Goal: Check status: Check status

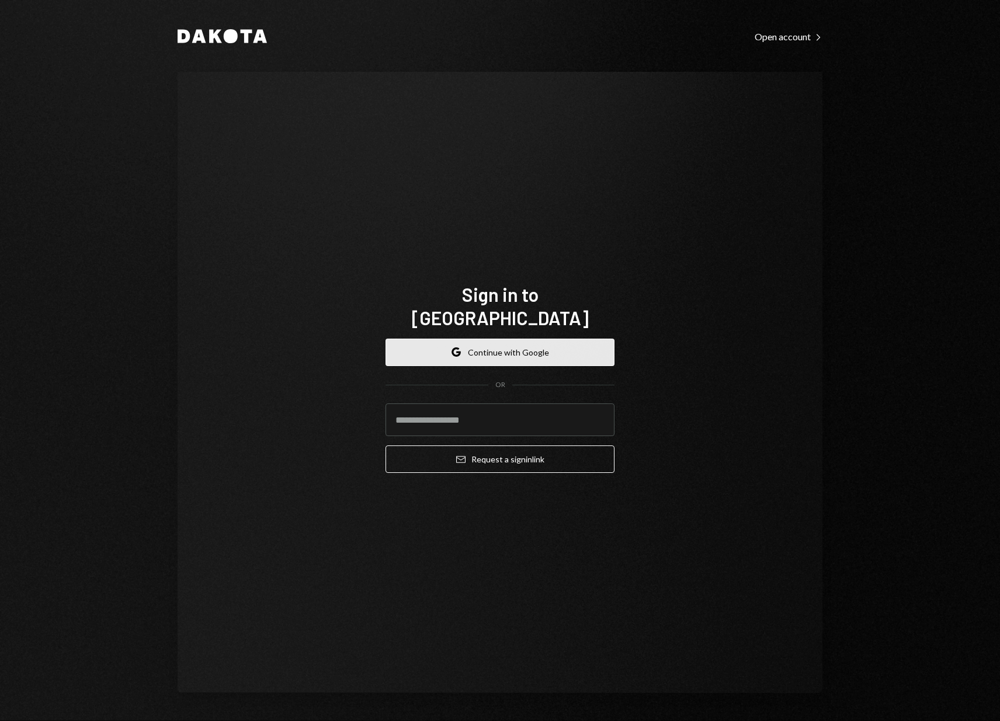
click at [506, 339] on button "Google Continue with Google" at bounding box center [499, 352] width 229 height 27
click at [498, 342] on button "Google Continue with Google" at bounding box center [499, 352] width 229 height 27
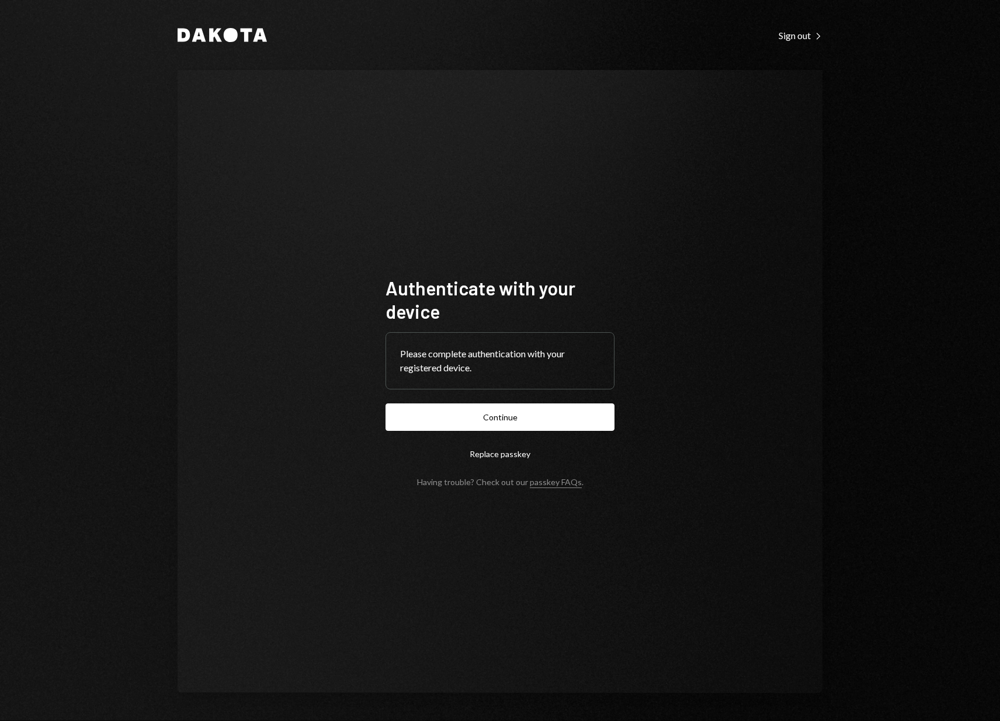
click at [515, 432] on form "Authenticate with your device Please complete authentication with your register…" at bounding box center [499, 381] width 229 height 211
click at [517, 423] on button "Continue" at bounding box center [499, 417] width 229 height 27
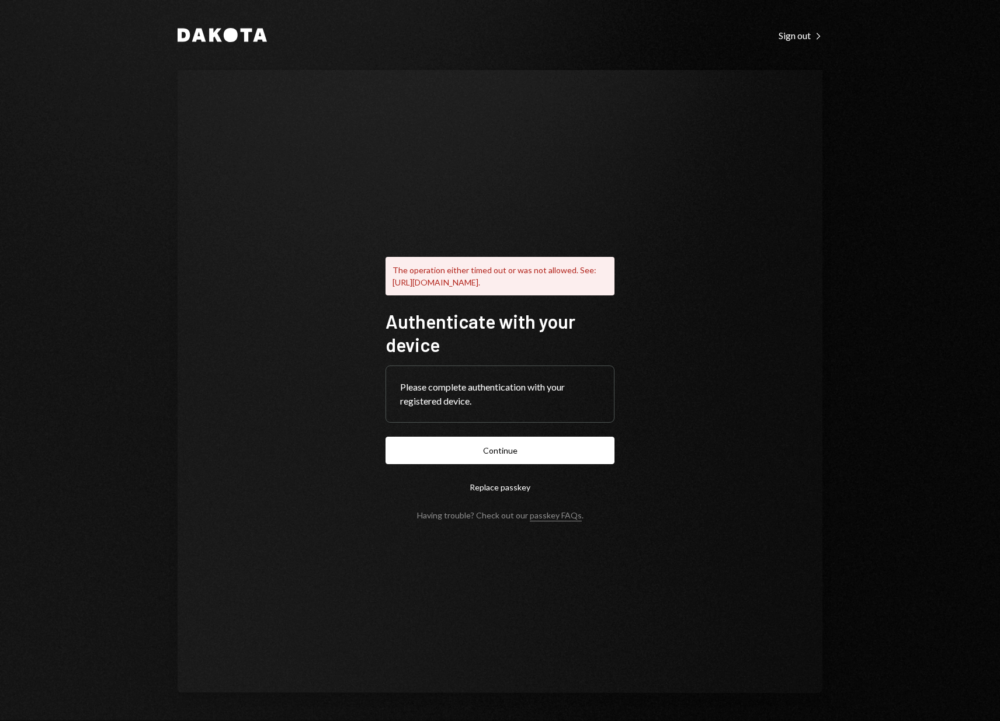
click at [493, 407] on div "Please complete authentication with your registered device." at bounding box center [500, 394] width 200 height 28
click at [520, 454] on button "Continue" at bounding box center [499, 450] width 229 height 27
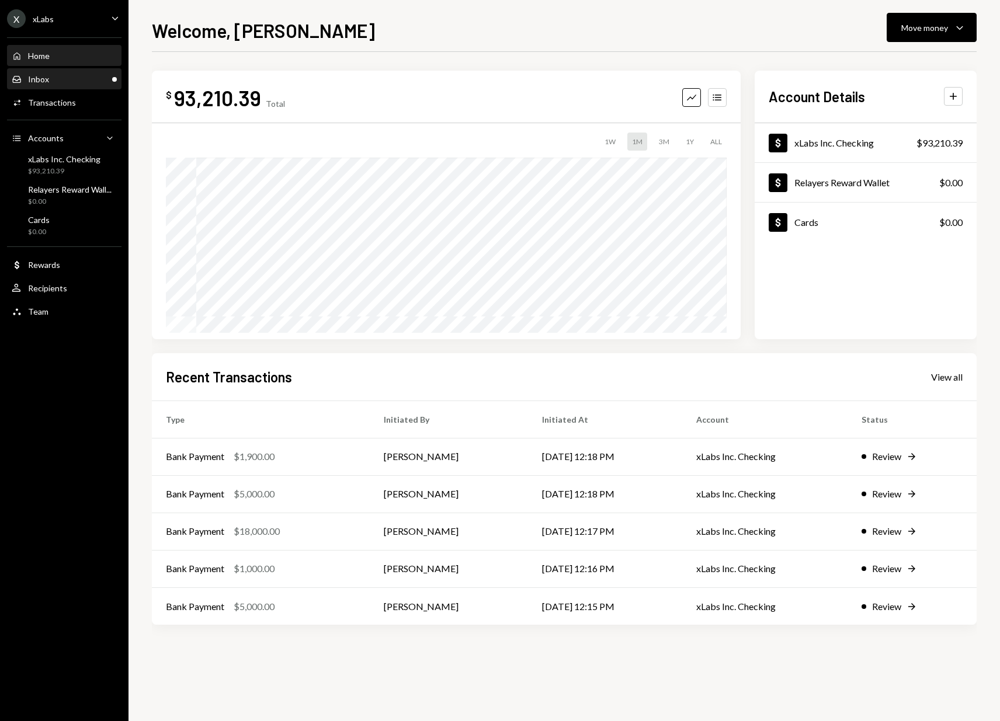
click at [89, 86] on div "Inbox Inbox" at bounding box center [64, 79] width 105 height 20
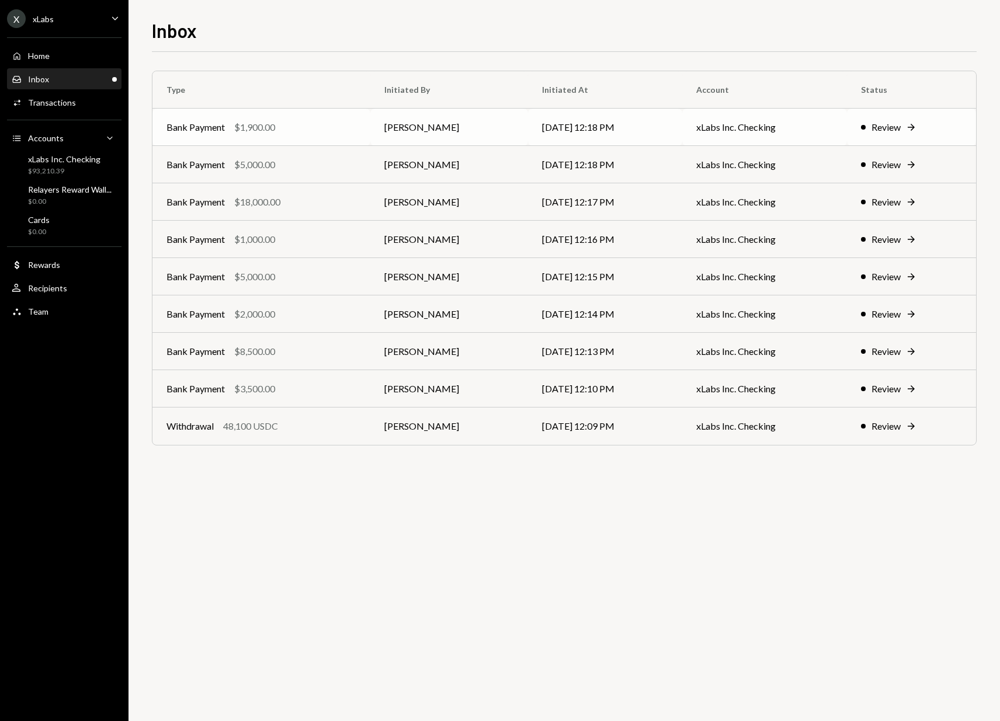
click at [291, 128] on div "Bank Payment $1,900.00" at bounding box center [261, 127] width 190 height 14
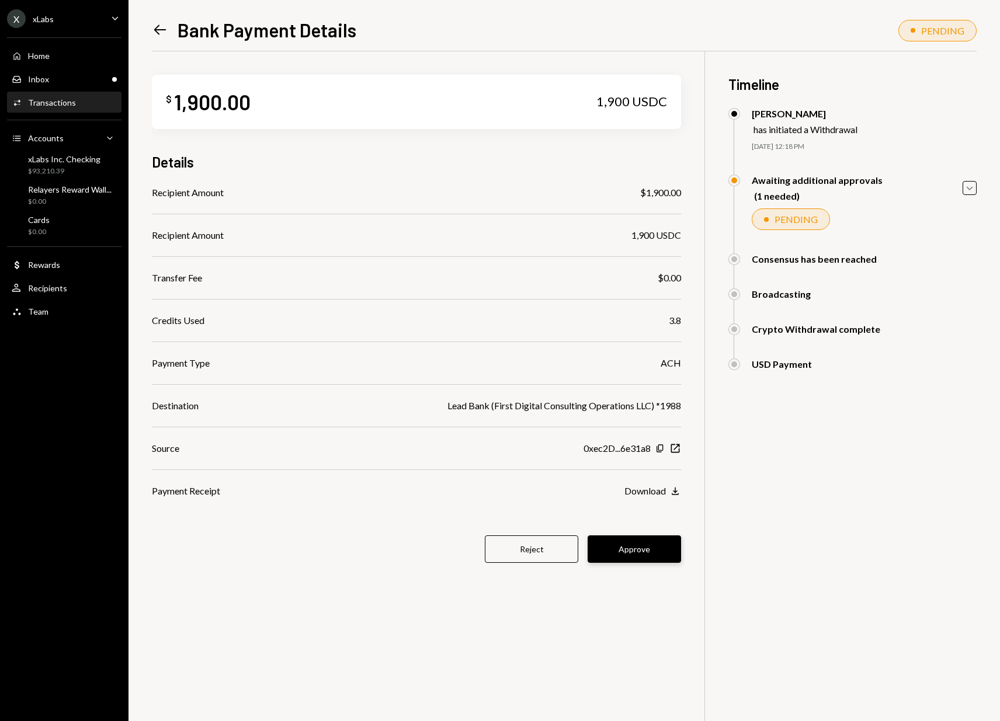
click at [623, 548] on button "Approve" at bounding box center [633, 549] width 93 height 27
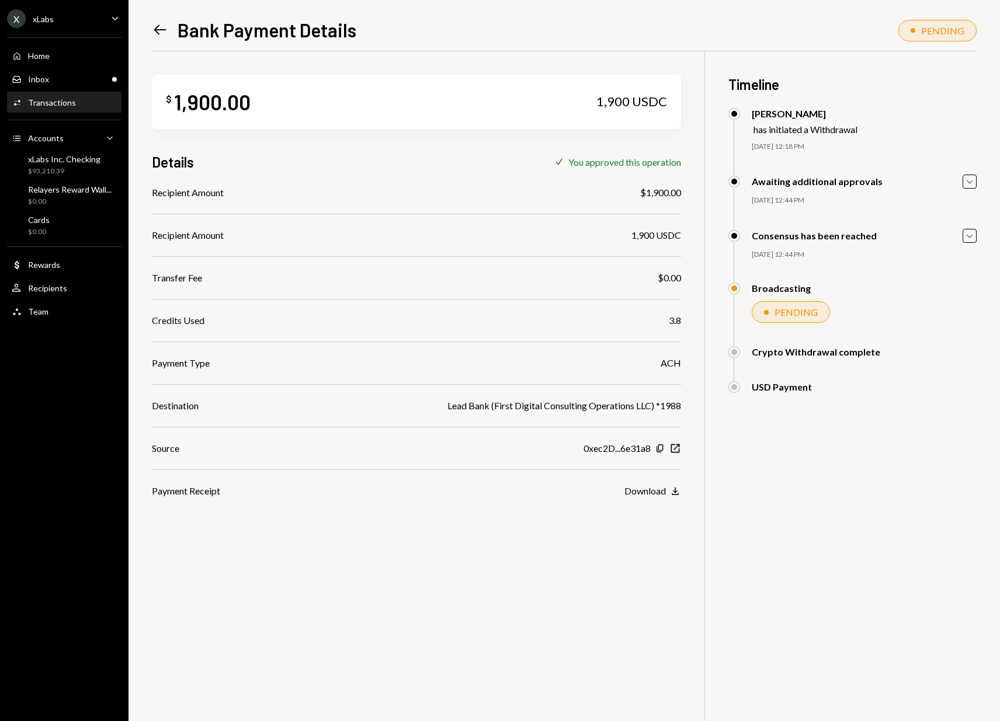
click at [154, 29] on icon "Left Arrow" at bounding box center [160, 30] width 16 height 16
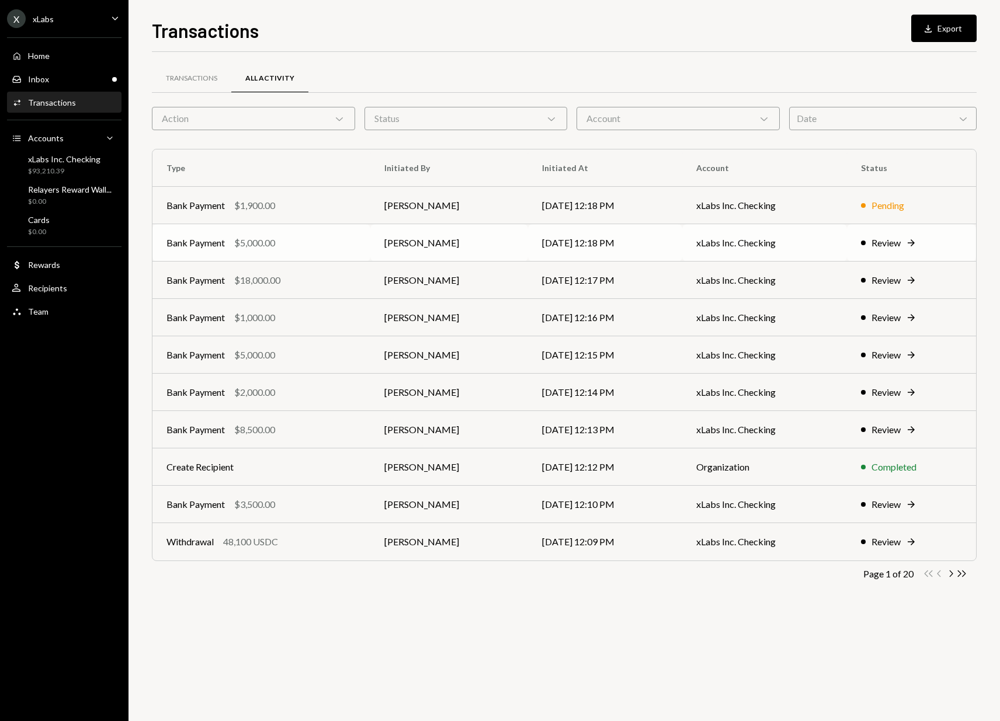
click at [336, 246] on div "Bank Payment $5,000.00" at bounding box center [261, 243] width 190 height 14
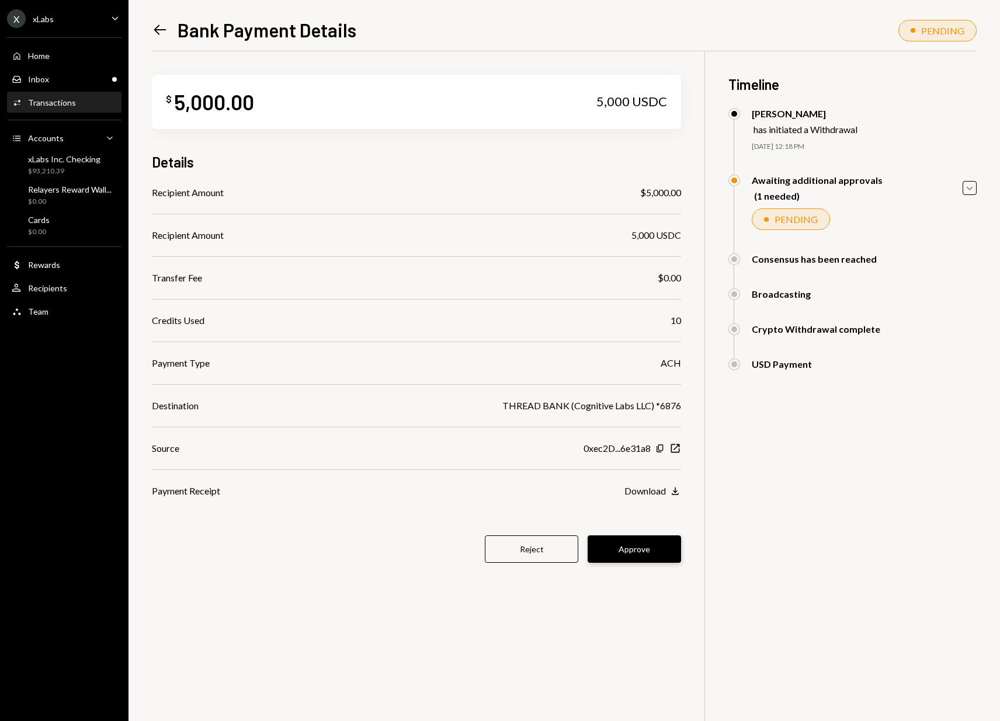
click at [644, 560] on button "Approve" at bounding box center [633, 549] width 93 height 27
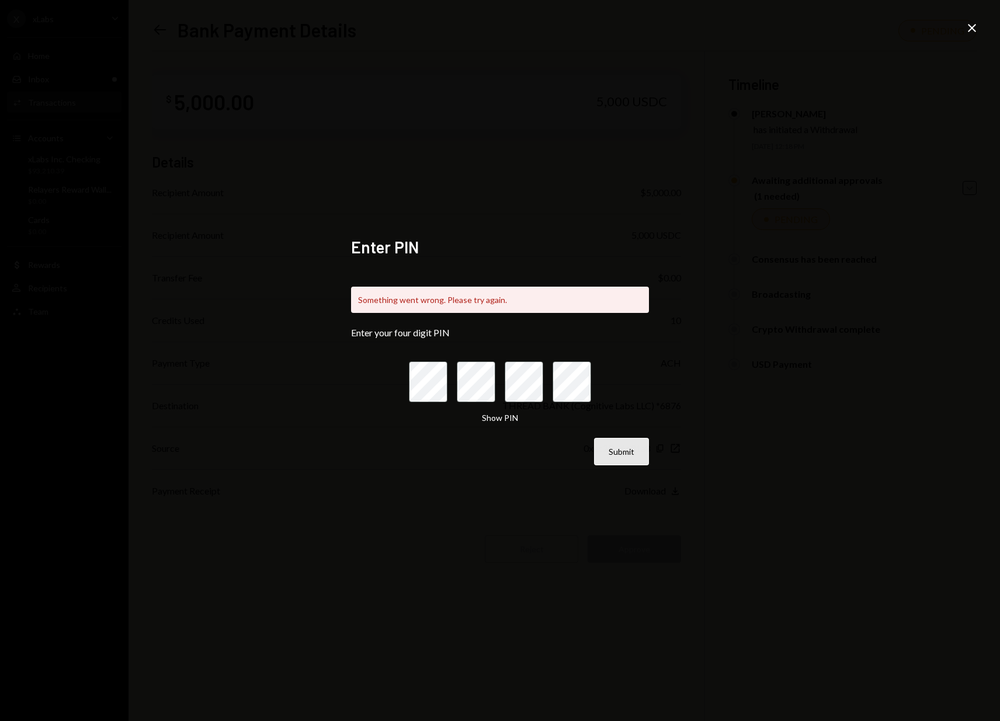
click at [613, 441] on button "Submit" at bounding box center [621, 451] width 55 height 27
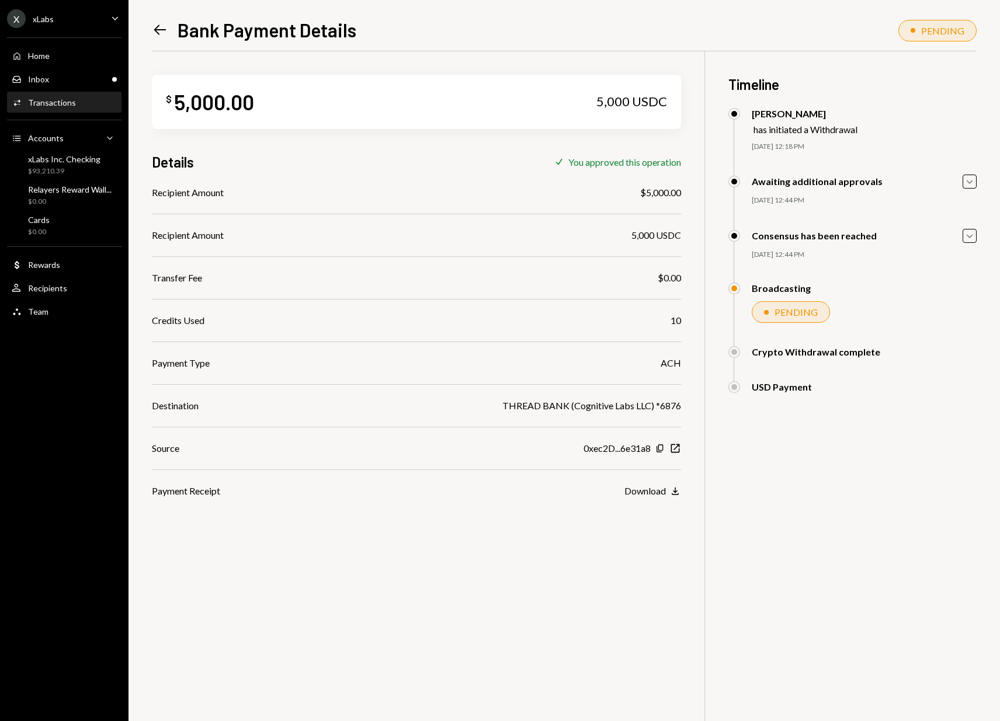
click at [154, 33] on icon "Left Arrow" at bounding box center [160, 30] width 16 height 16
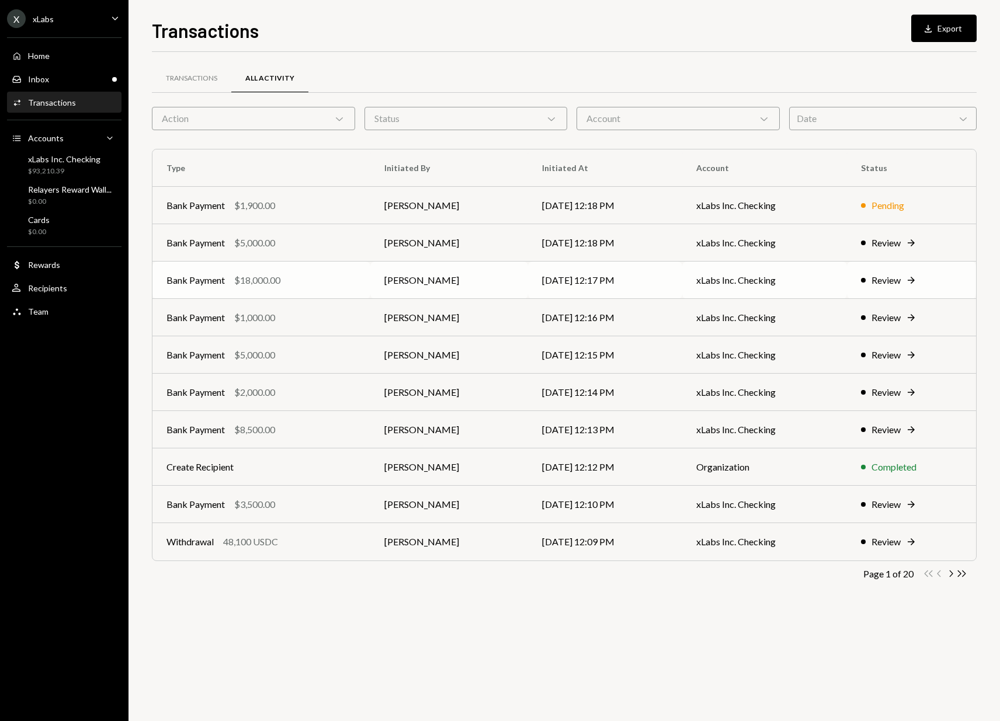
click at [346, 273] on div "Bank Payment $18,000.00" at bounding box center [261, 280] width 190 height 14
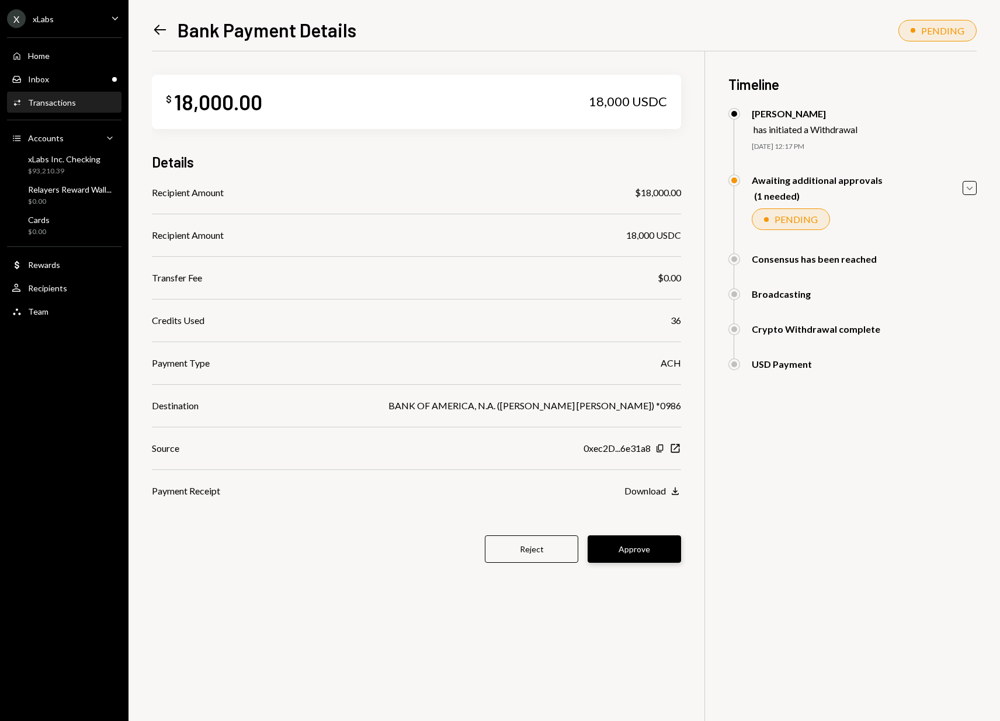
click at [638, 550] on button "Approve" at bounding box center [633, 549] width 93 height 27
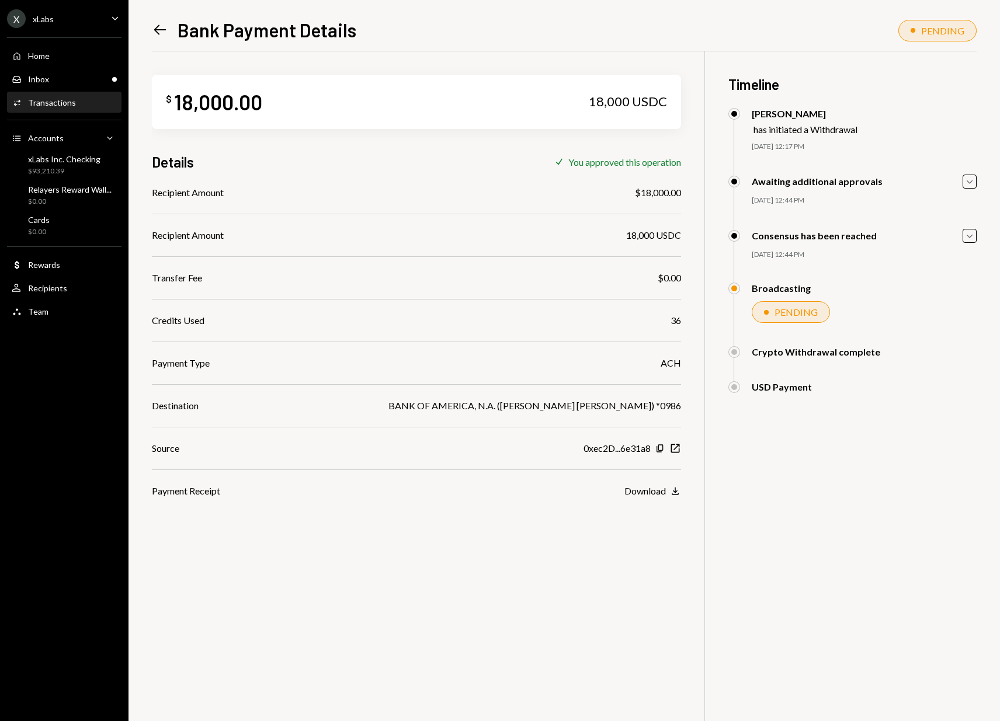
click at [162, 25] on icon "Left Arrow" at bounding box center [160, 30] width 16 height 16
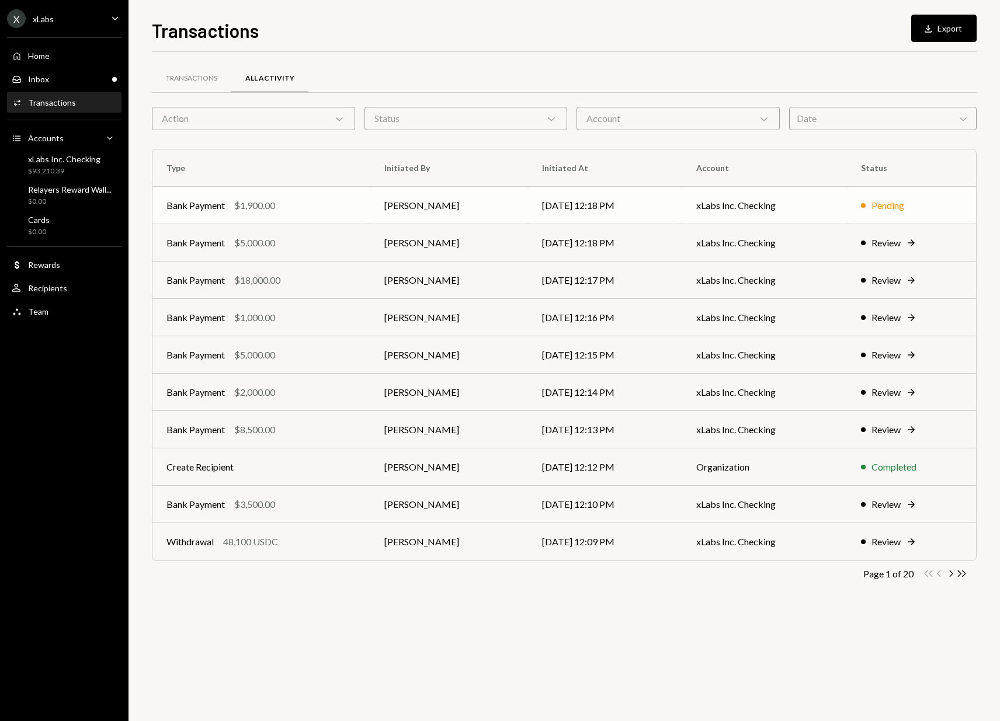
click at [314, 208] on div "Bank Payment $1,900.00" at bounding box center [261, 206] width 190 height 14
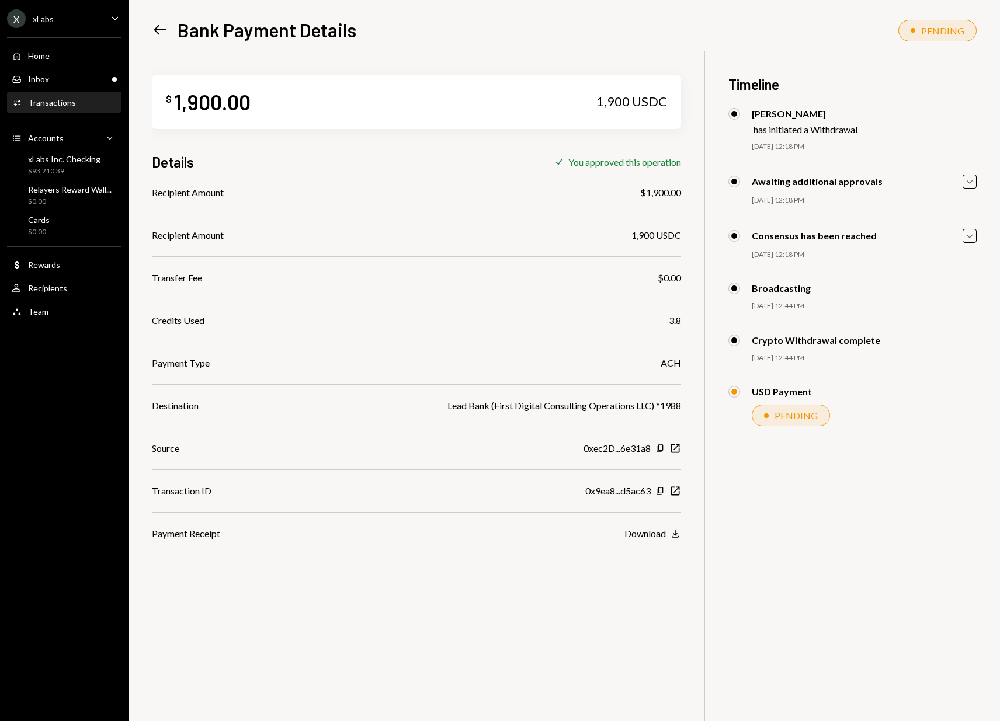
click at [151, 33] on div "Left Arrow Bank Payment Details PENDING $ 1,900.00 1,900 USDC Details Check You…" at bounding box center [563, 360] width 871 height 721
click at [158, 29] on icon "Left Arrow" at bounding box center [160, 30] width 16 height 16
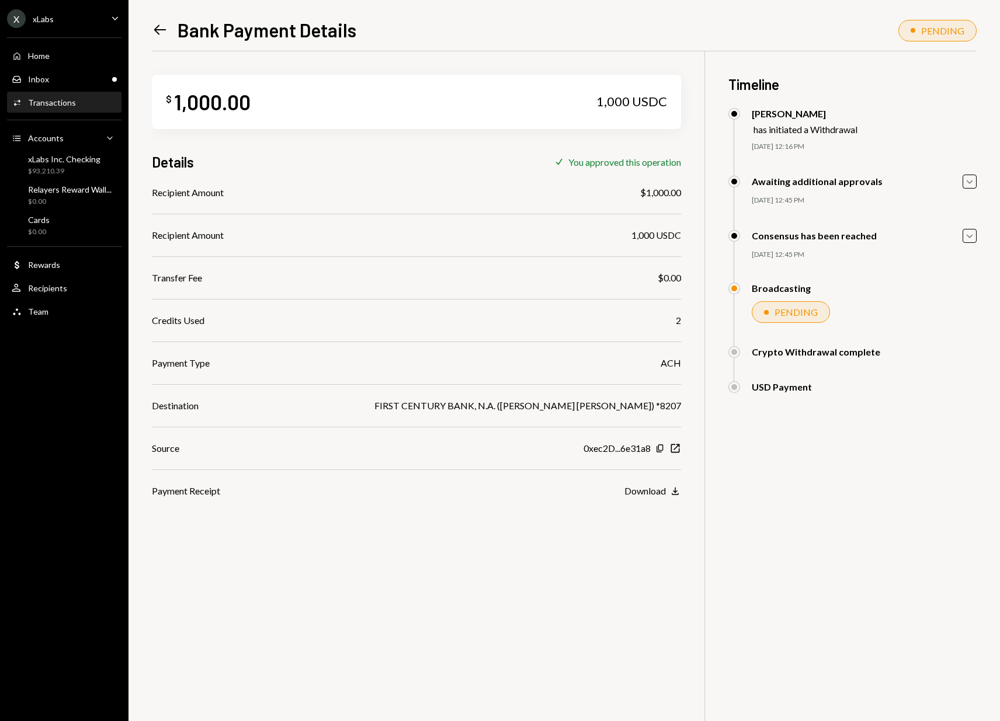
click at [171, 39] on div "Left Arrow Bank Payment Details" at bounding box center [254, 29] width 204 height 23
click at [166, 34] on icon "Left Arrow" at bounding box center [160, 30] width 16 height 16
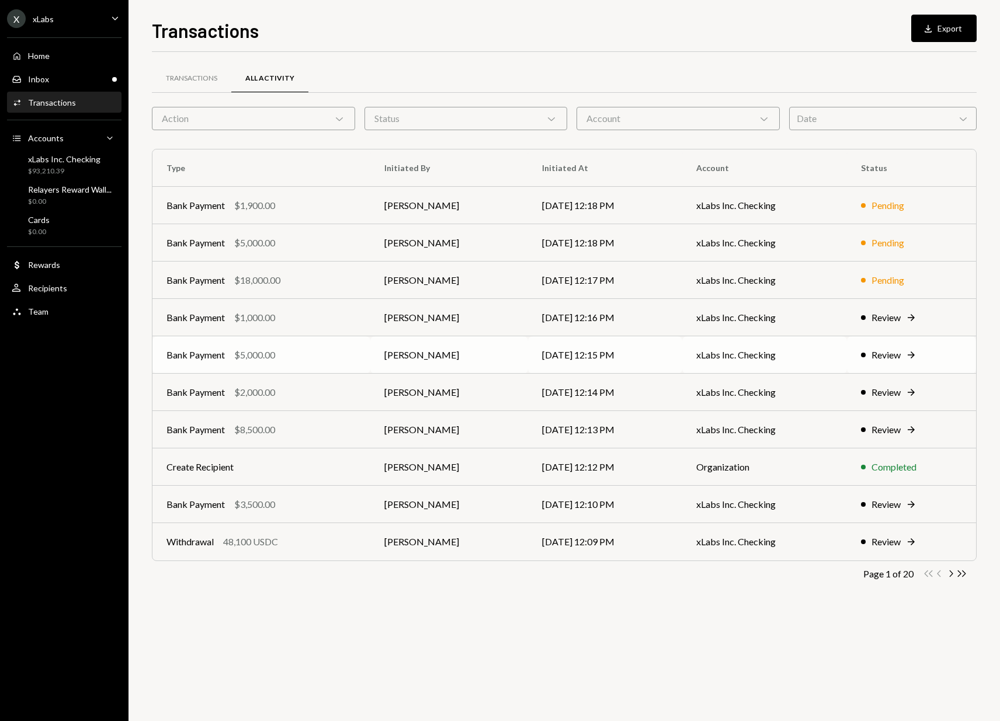
click at [315, 359] on div "Bank Payment $5,000.00" at bounding box center [261, 355] width 190 height 14
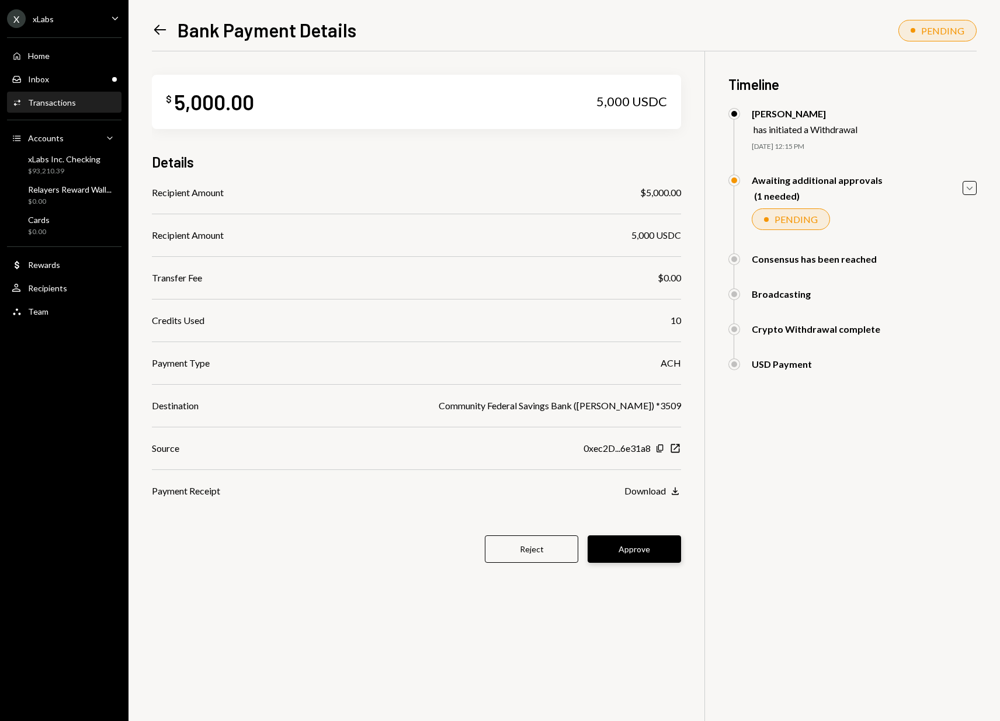
click at [628, 544] on button "Approve" at bounding box center [633, 549] width 93 height 27
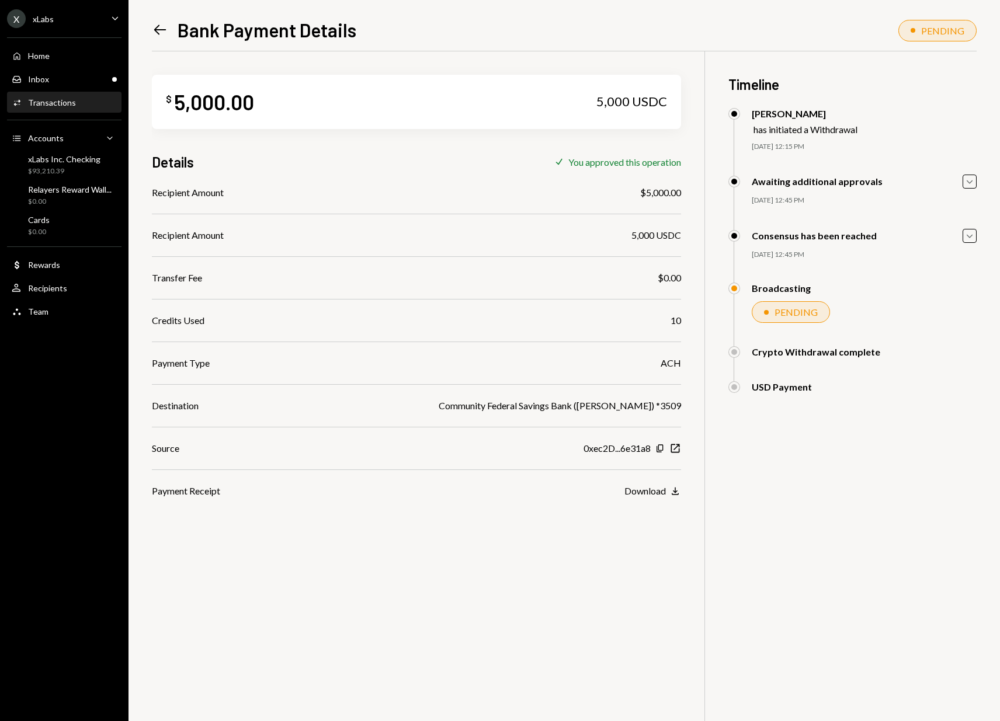
click at [143, 32] on div "Left Arrow Bank Payment Details PENDING $ 5,000.00 5,000 USDC Details Check You…" at bounding box center [563, 360] width 871 height 721
click at [156, 29] on icon "Left Arrow" at bounding box center [160, 30] width 16 height 16
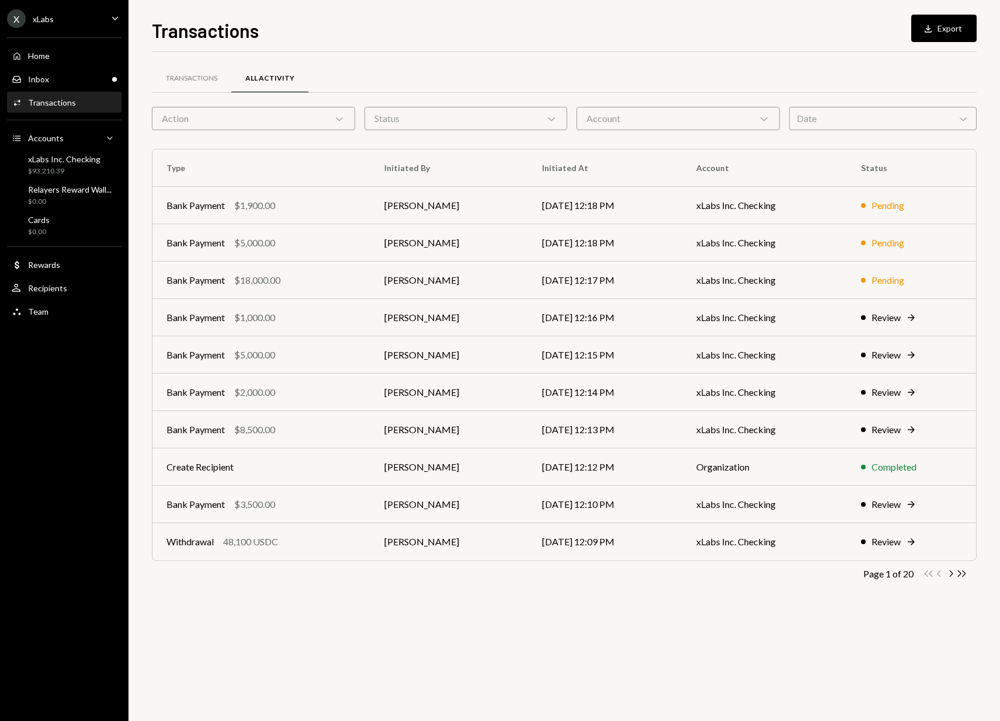
click at [156, 29] on h1 "Transactions" at bounding box center [205, 30] width 107 height 23
click at [465, 355] on td "[PERSON_NAME]" at bounding box center [449, 354] width 158 height 37
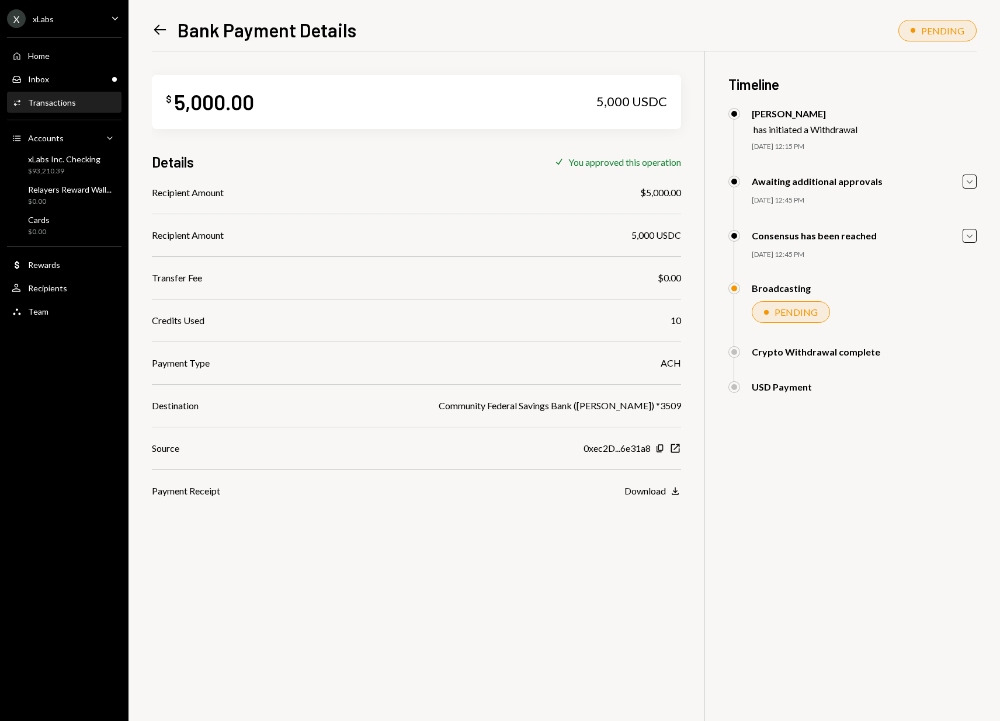
click at [175, 37] on div "Left Arrow Bank Payment Details" at bounding box center [254, 29] width 204 height 23
click at [160, 32] on icon "Left Arrow" at bounding box center [160, 30] width 16 height 16
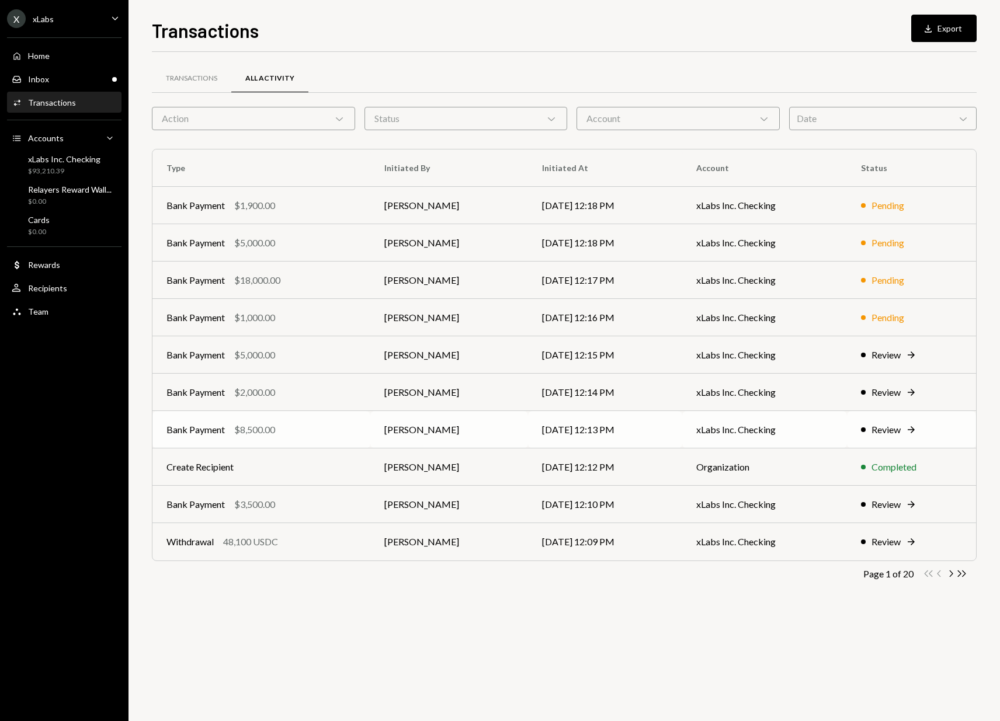
click at [330, 427] on div "Bank Payment $8,500.00" at bounding box center [261, 430] width 190 height 14
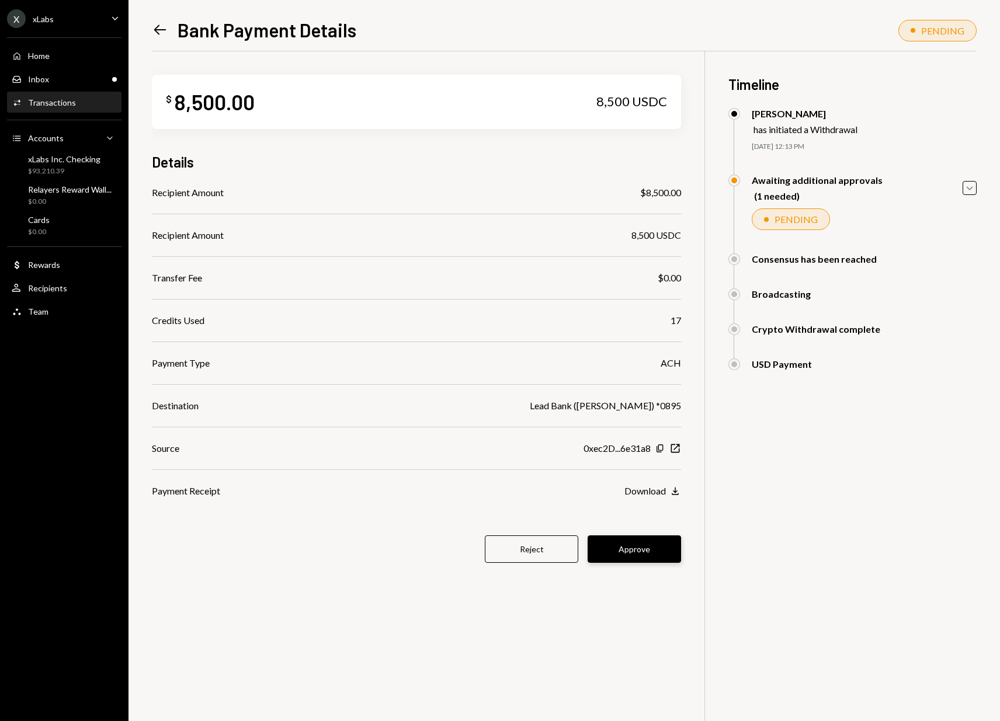
click at [635, 555] on button "Approve" at bounding box center [633, 549] width 93 height 27
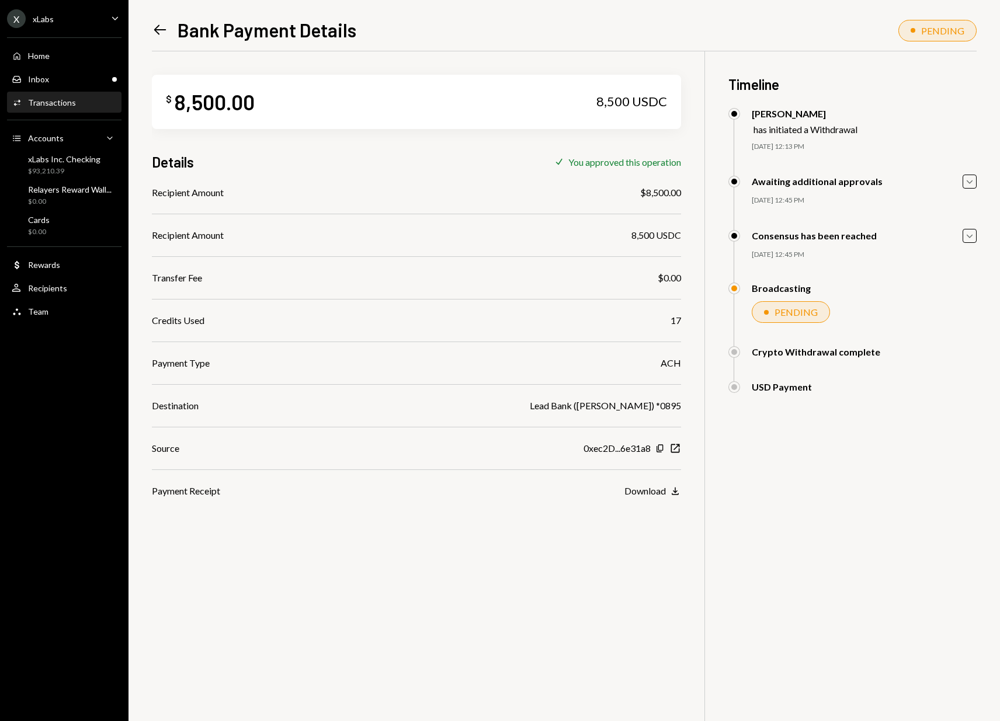
click at [144, 34] on div "Left Arrow Bank Payment Details PENDING $ 8,500.00 8,500 USDC Details Check You…" at bounding box center [563, 360] width 871 height 721
click at [156, 30] on icon "Left Arrow" at bounding box center [160, 30] width 16 height 16
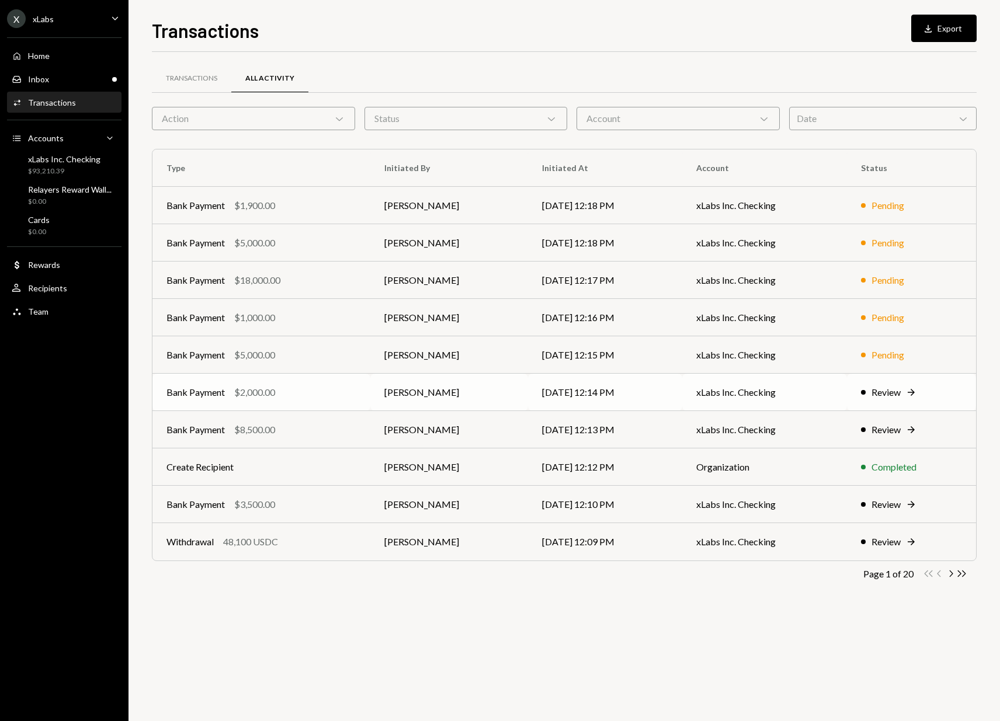
click at [292, 384] on td "Bank Payment $2,000.00" at bounding box center [261, 392] width 218 height 37
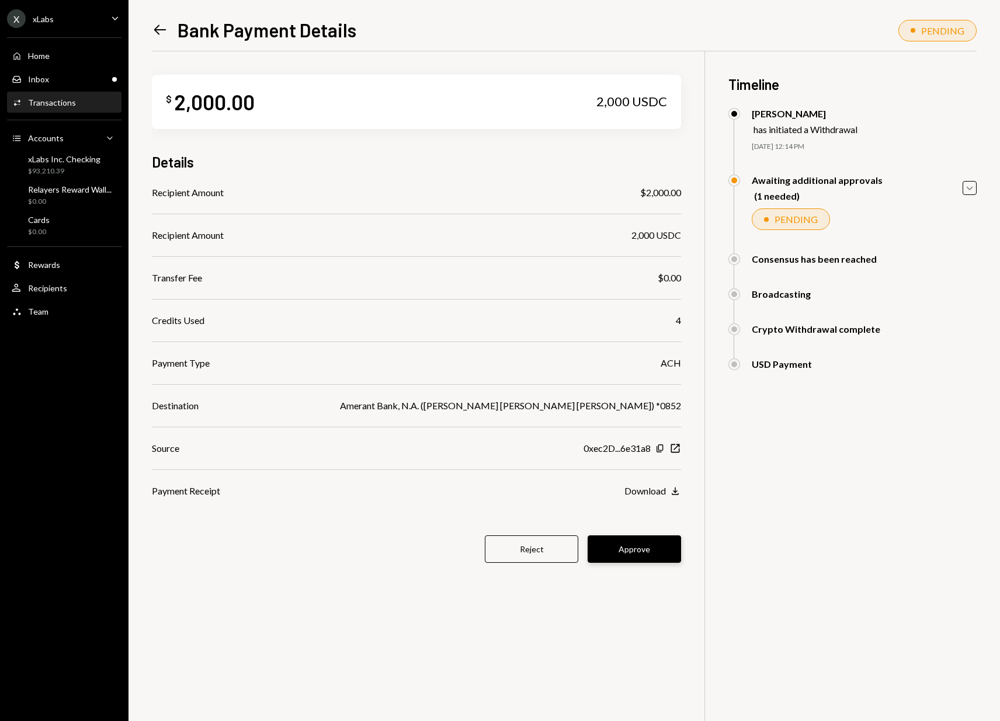
click at [642, 541] on button "Approve" at bounding box center [633, 549] width 93 height 27
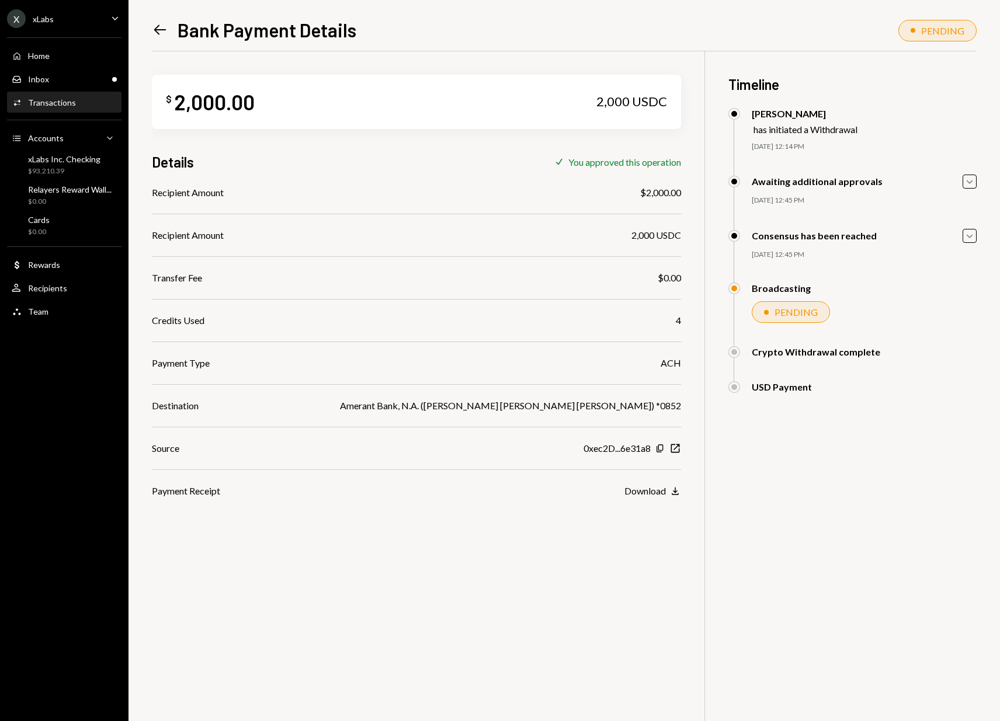
click at [168, 37] on div "Left Arrow Bank Payment Details" at bounding box center [254, 29] width 204 height 23
click at [165, 35] on icon "Left Arrow" at bounding box center [160, 30] width 16 height 16
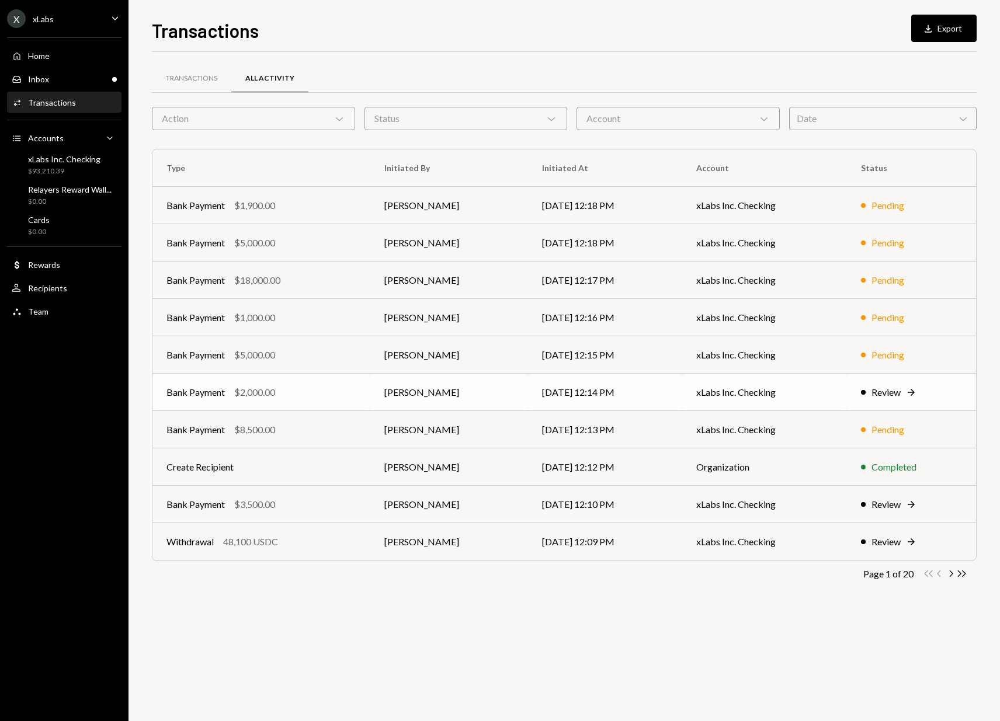
click at [356, 394] on div "Bank Payment $2,000.00" at bounding box center [261, 392] width 190 height 14
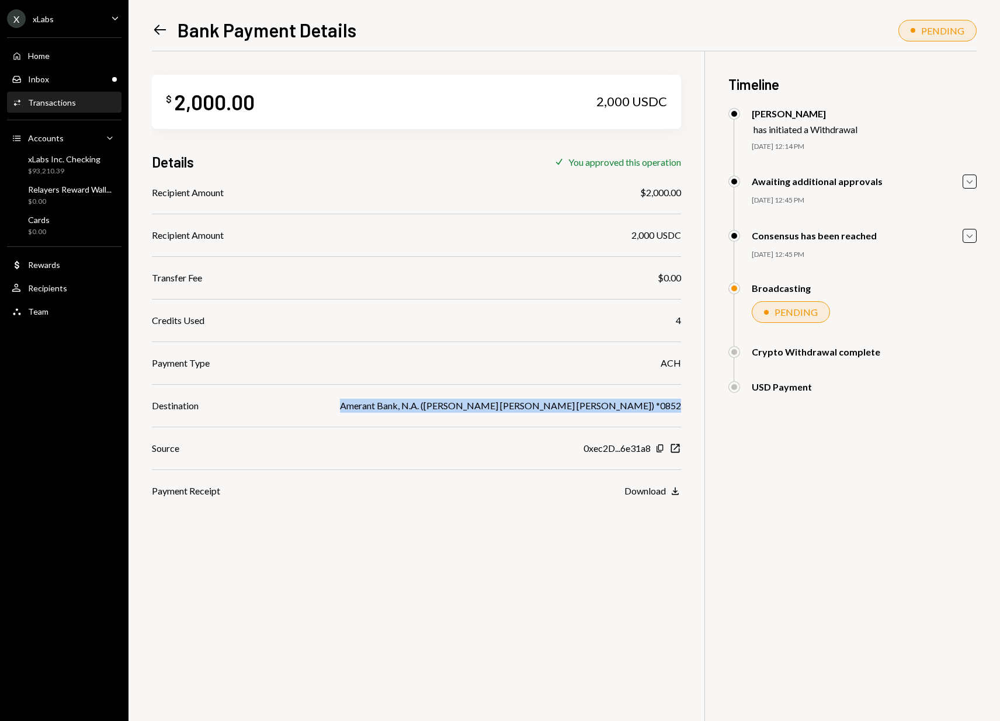
click at [365, 415] on div "Recipient Amount $2,000.00 Recipient Amount 2,000 USDC Transfer Fee $0.00 Credi…" at bounding box center [416, 342] width 529 height 312
click at [158, 31] on icon "Left Arrow" at bounding box center [160, 30] width 16 height 16
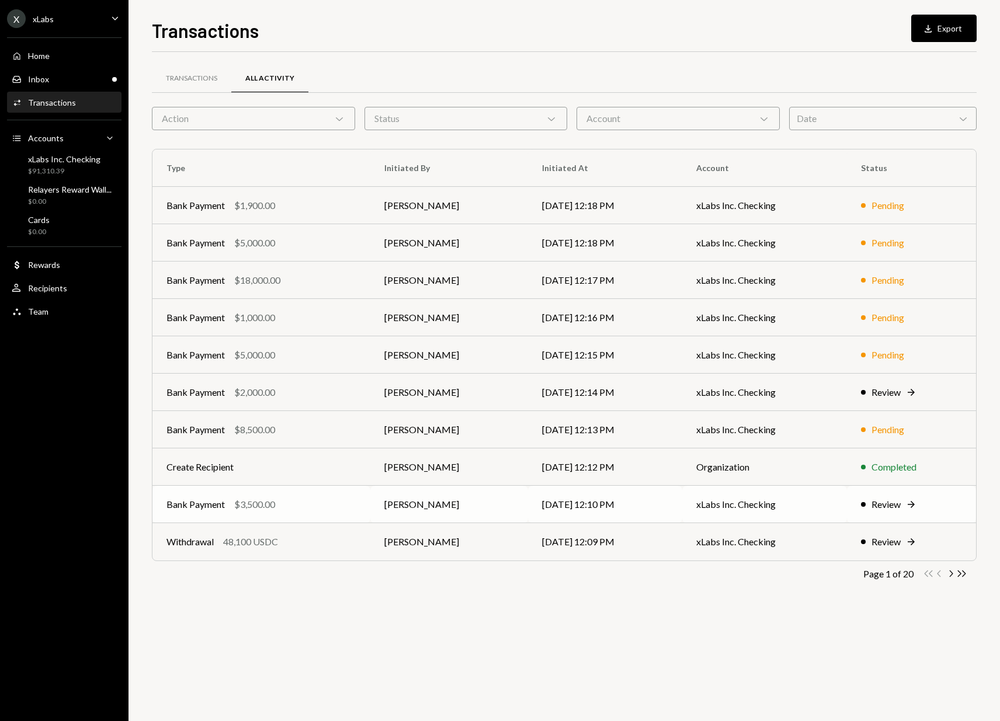
click at [361, 513] on td "Bank Payment $3,500.00" at bounding box center [261, 504] width 218 height 37
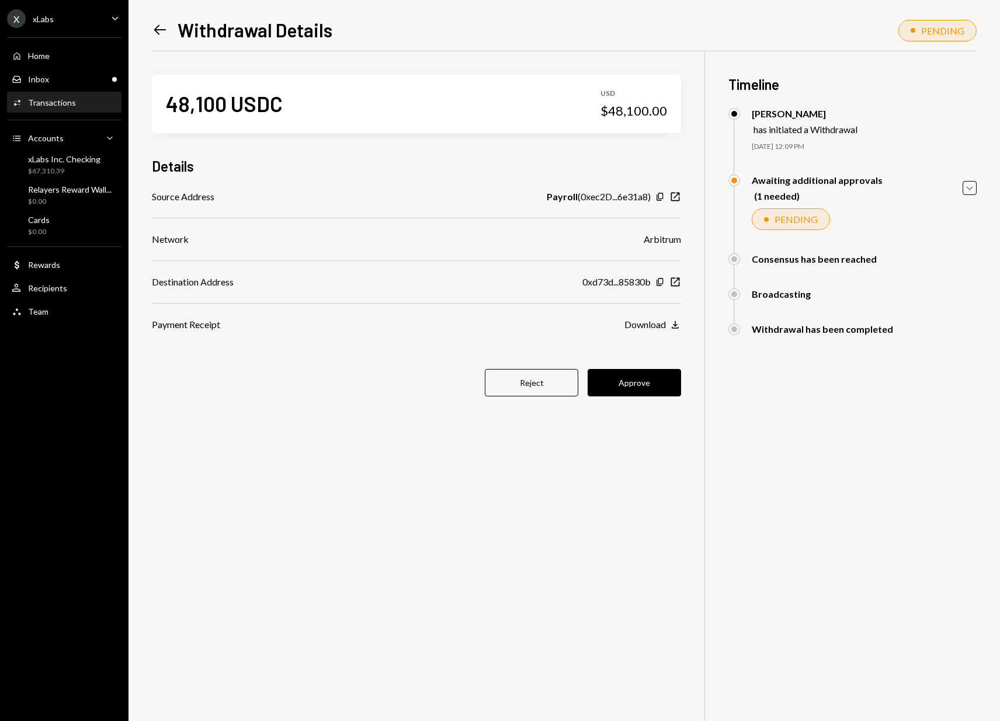
click at [283, 413] on div "48,100 USDC USD $48,100.00 Details Source Address Payroll ( 0xec2D...6e31a8 ) C…" at bounding box center [416, 242] width 529 height 383
click at [40, 86] on div "Inbox Inbox" at bounding box center [64, 79] width 105 height 20
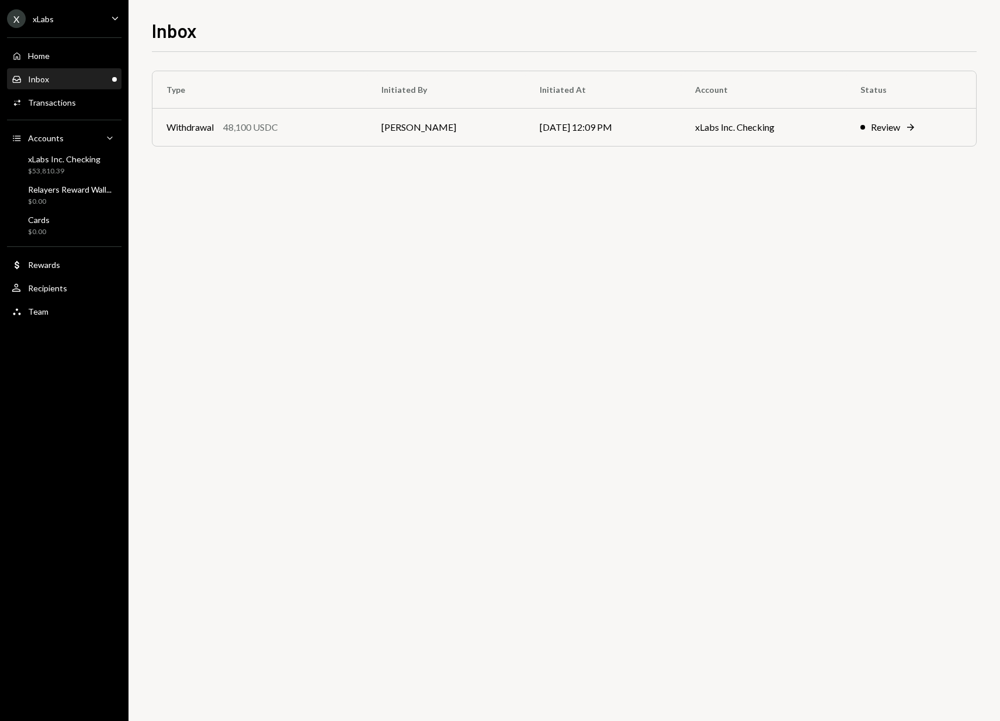
click at [377, 231] on div "Type Initiated By Initiated At Account Status Withdrawal 48,100 USDC Juan Lefel…" at bounding box center [564, 386] width 825 height 669
click at [456, 117] on td "[PERSON_NAME]" at bounding box center [446, 127] width 158 height 37
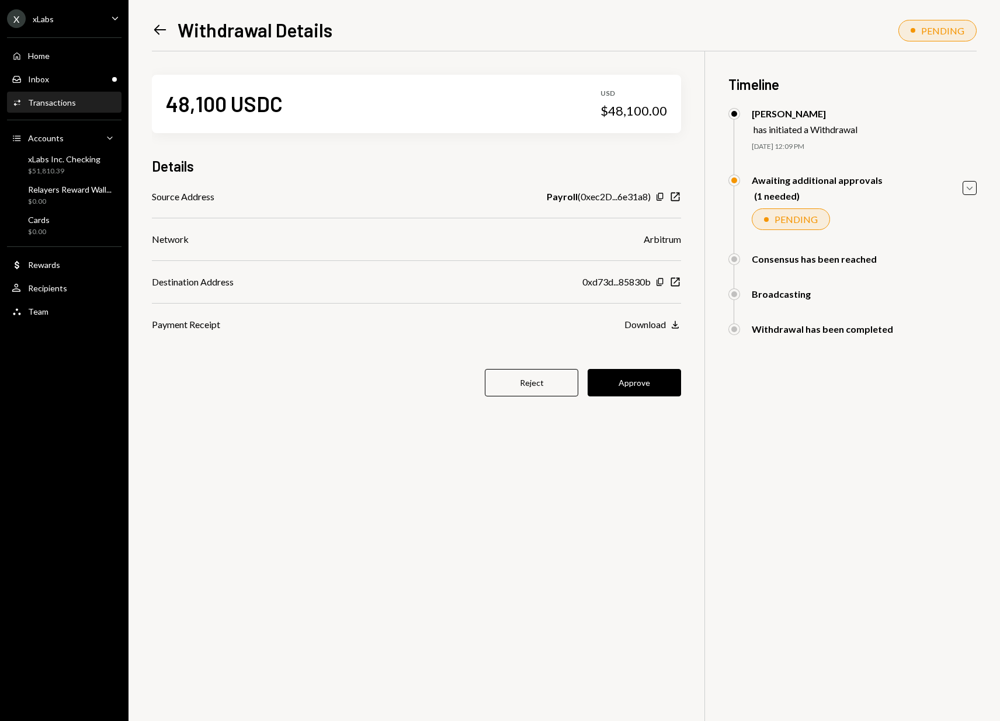
click at [473, 199] on div "Source Address Payroll ( 0xec2D...6e31a8 ) Copy New Window" at bounding box center [416, 197] width 529 height 14
click at [662, 283] on icon "button" at bounding box center [659, 282] width 6 height 8
click at [610, 376] on button "Approve" at bounding box center [633, 382] width 93 height 27
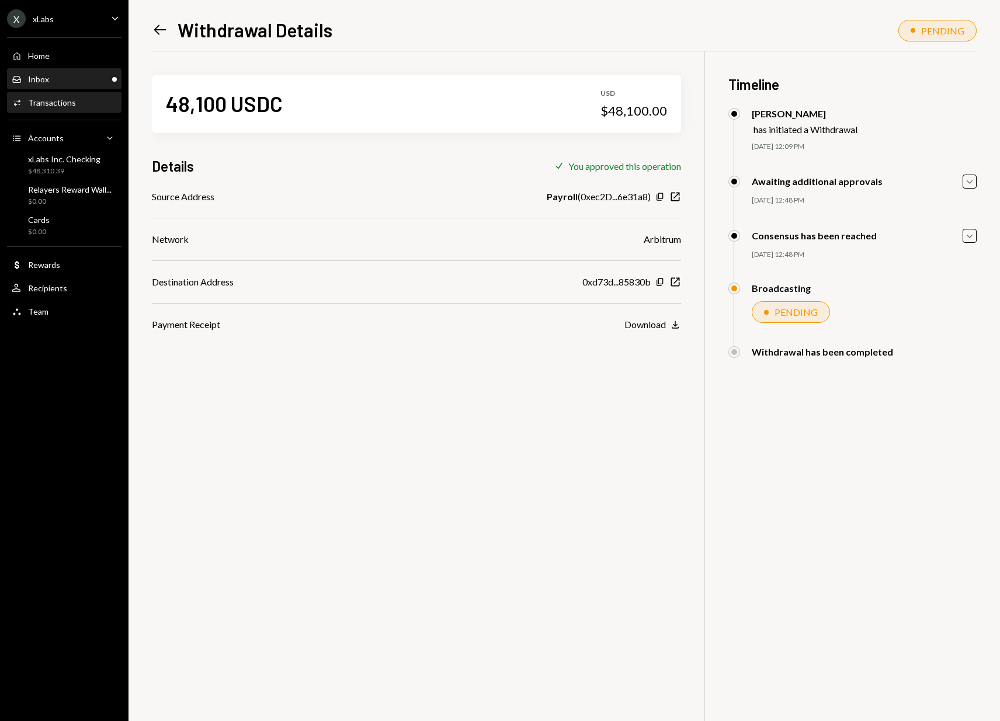
click at [34, 73] on div "Inbox Inbox" at bounding box center [64, 79] width 105 height 20
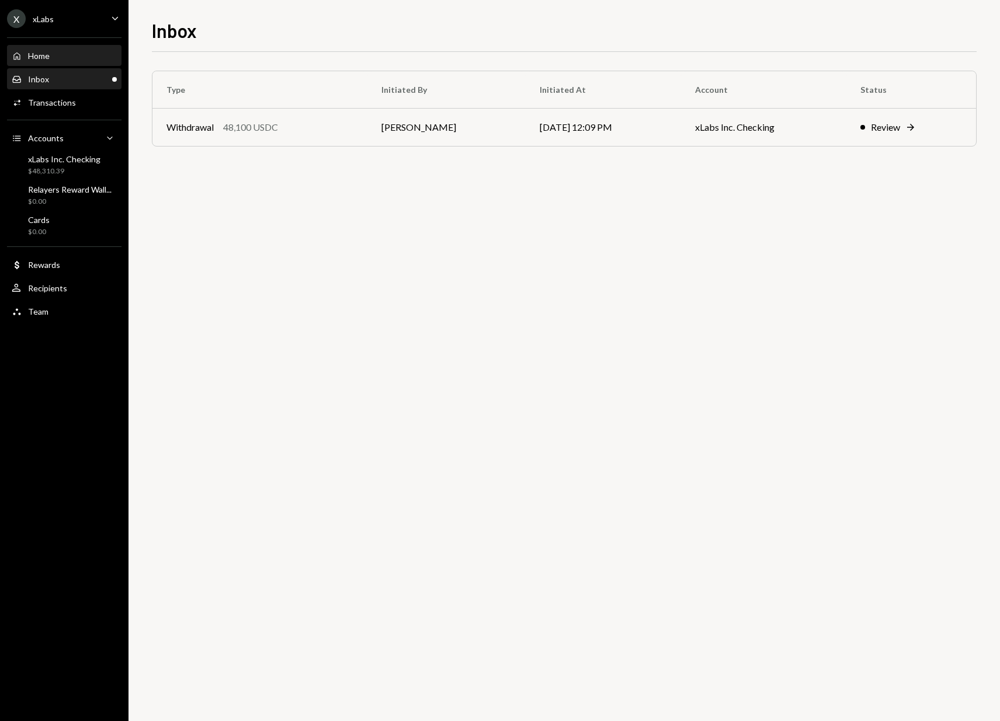
click at [43, 53] on div "Home" at bounding box center [39, 56] width 22 height 10
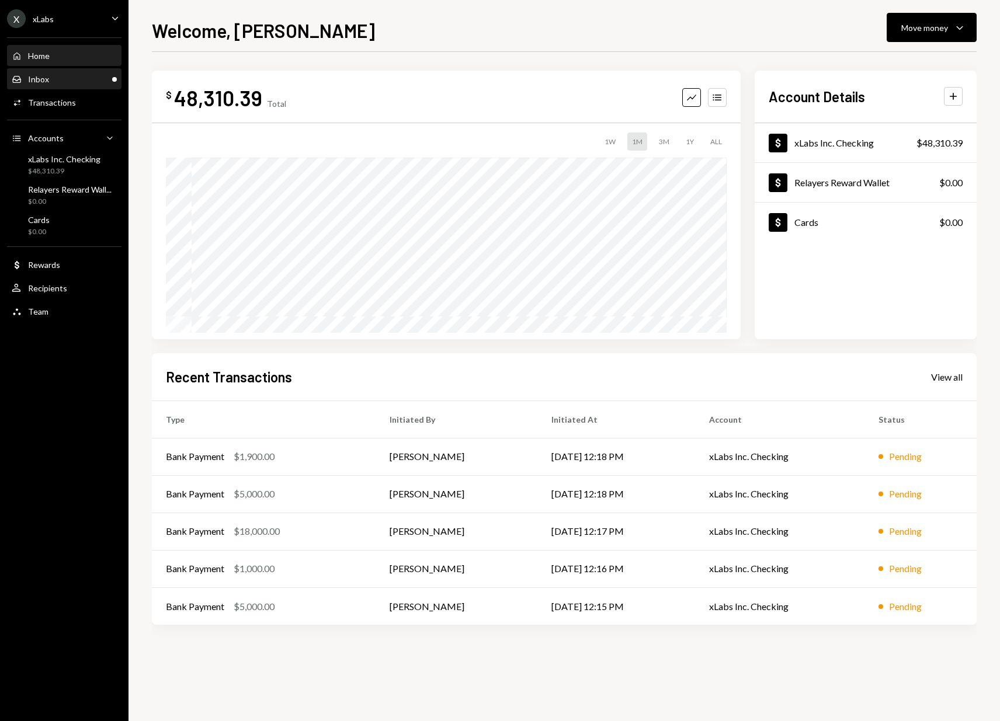
click at [45, 75] on div "Inbox" at bounding box center [38, 79] width 21 height 10
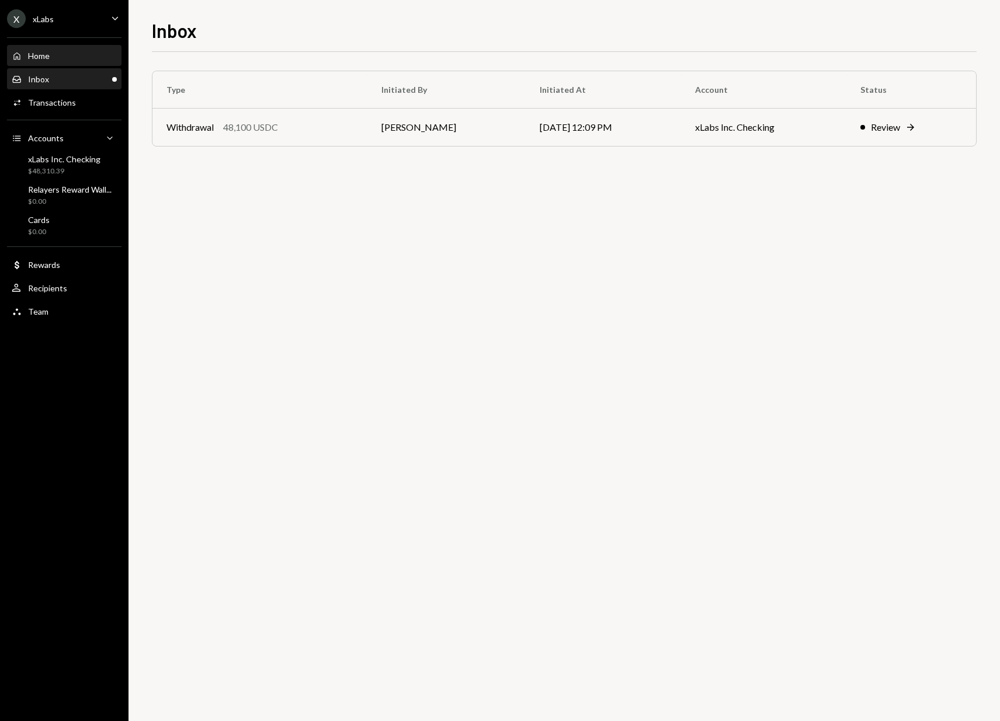
click at [58, 61] on div "Home Home" at bounding box center [64, 56] width 105 height 20
